Goal: Information Seeking & Learning: Find specific fact

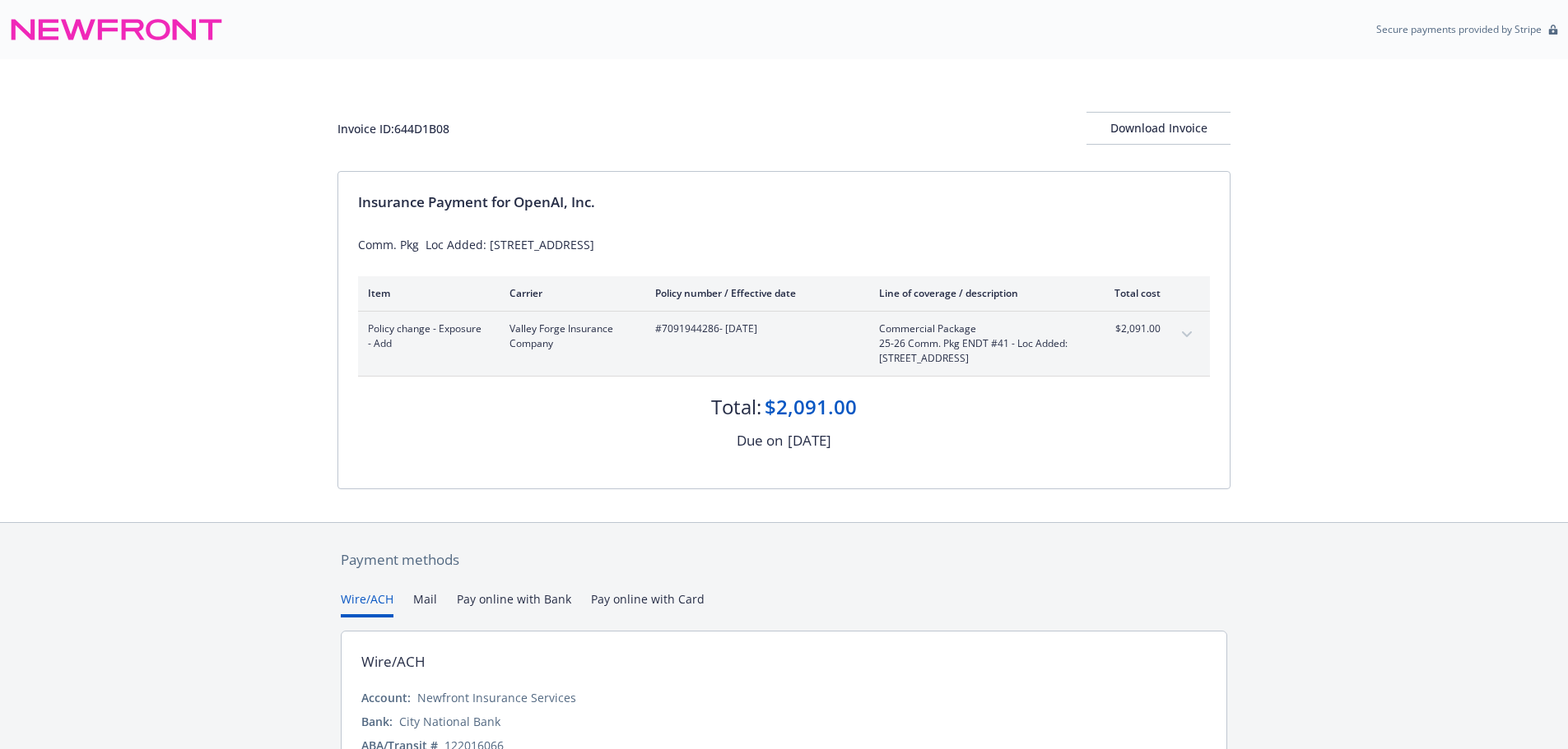
click at [679, 334] on span "#7091944286 - 04/30/2025" at bounding box center [754, 328] width 198 height 14
copy span "7091944286"
